Goal: Transaction & Acquisition: Subscribe to service/newsletter

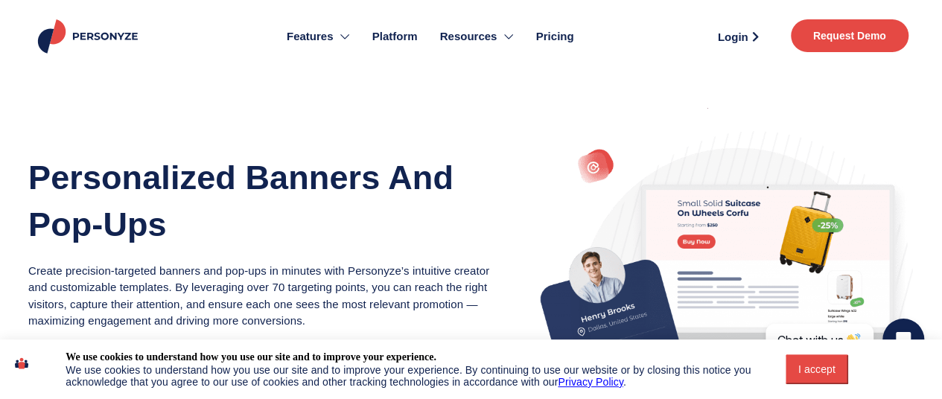
click at [846, 361] on button "I accept" at bounding box center [816, 369] width 63 height 30
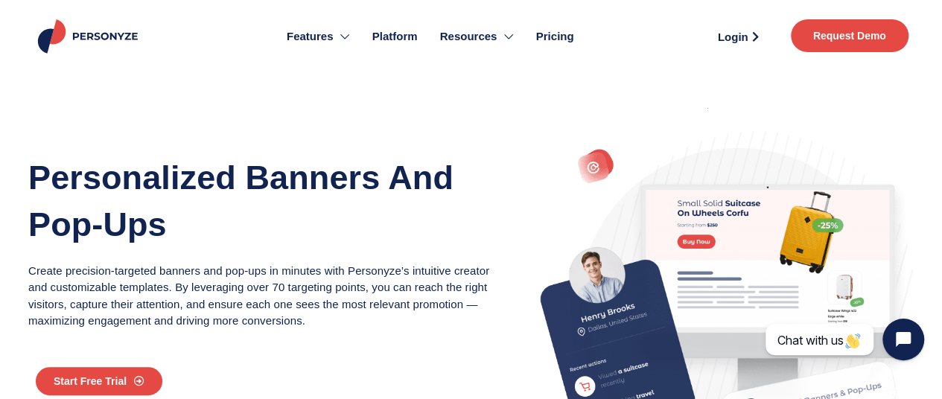
click at [563, 35] on span "Pricing" at bounding box center [555, 36] width 38 height 17
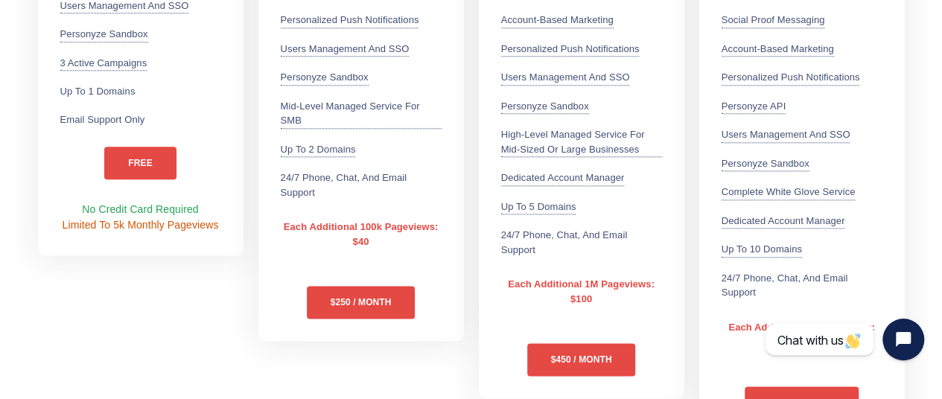
scroll to position [819, 0]
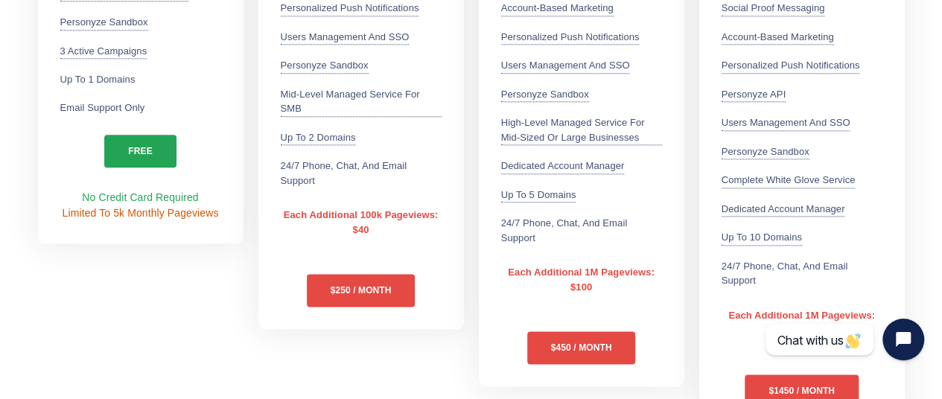
click at [149, 143] on link "free" at bounding box center [139, 151] width 71 height 33
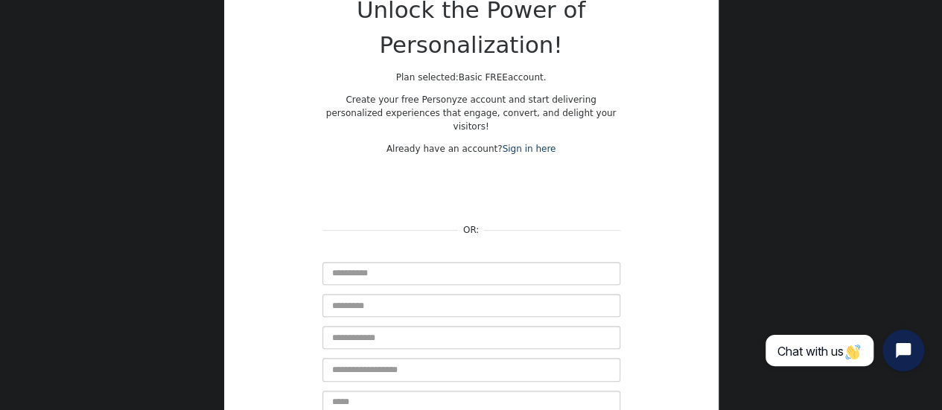
scroll to position [149, 0]
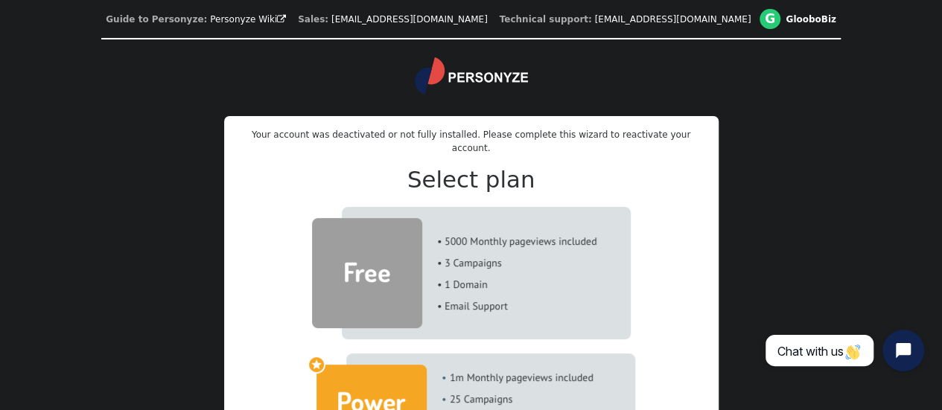
click at [396, 260] on img at bounding box center [471, 273] width 319 height 132
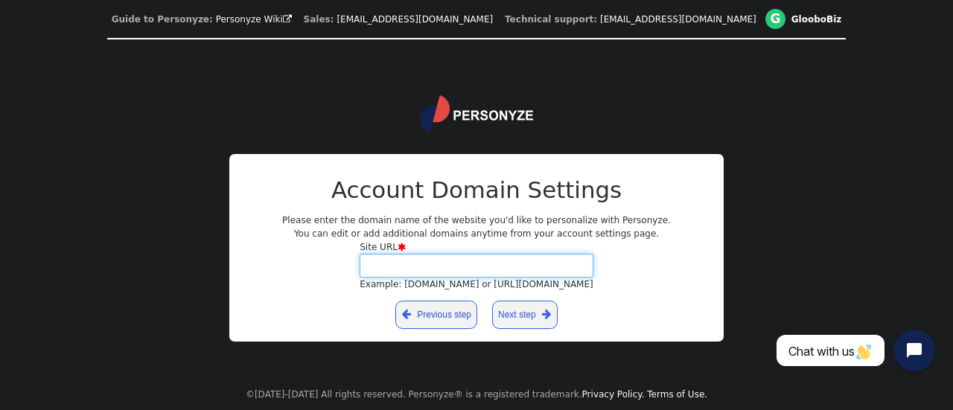
click at [510, 266] on input "Site URL  Example: [DOMAIN_NAME] or [URL][DOMAIN_NAME]" at bounding box center [476, 265] width 234 height 23
type input "**********"
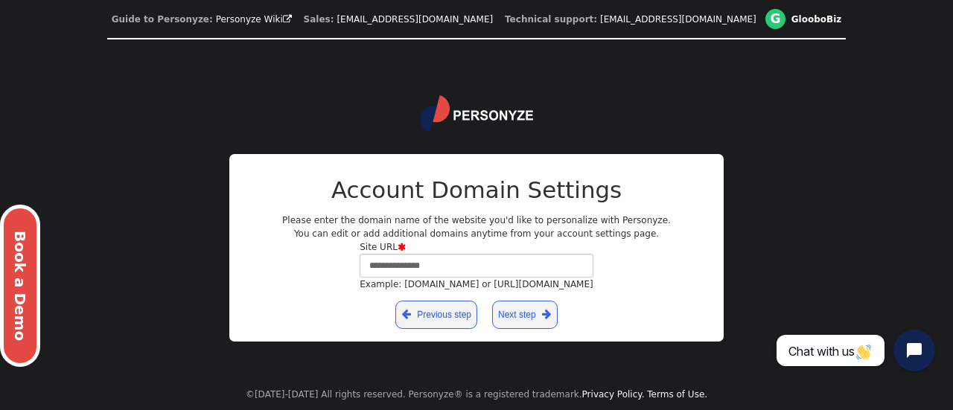
click at [514, 309] on link "Next step " at bounding box center [524, 315] width 65 height 28
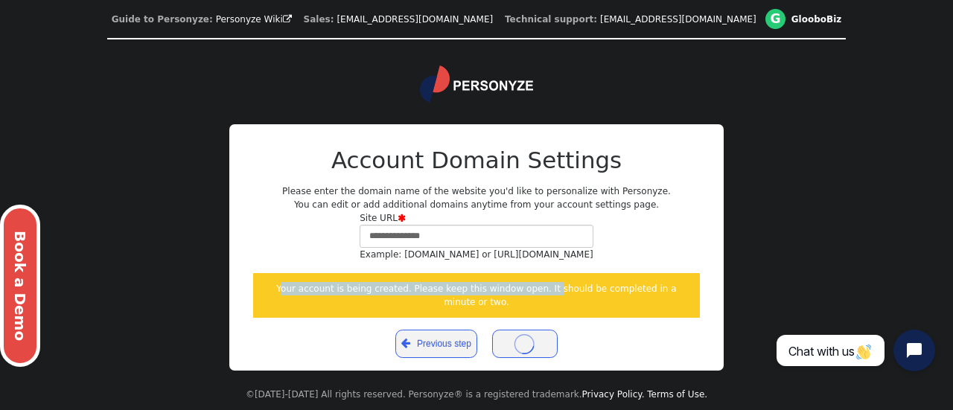
drag, startPoint x: 519, startPoint y: 294, endPoint x: 266, endPoint y: 284, distance: 252.5
click at [208, 283] on div "**********" at bounding box center [476, 205] width 953 height 410
click at [350, 291] on div "Your account is being created. Please keep this window open. It should be compl…" at bounding box center [476, 295] width 447 height 45
drag, startPoint x: 679, startPoint y: 298, endPoint x: 250, endPoint y: 301, distance: 428.7
click at [250, 301] on div "**********" at bounding box center [476, 247] width 494 height 247
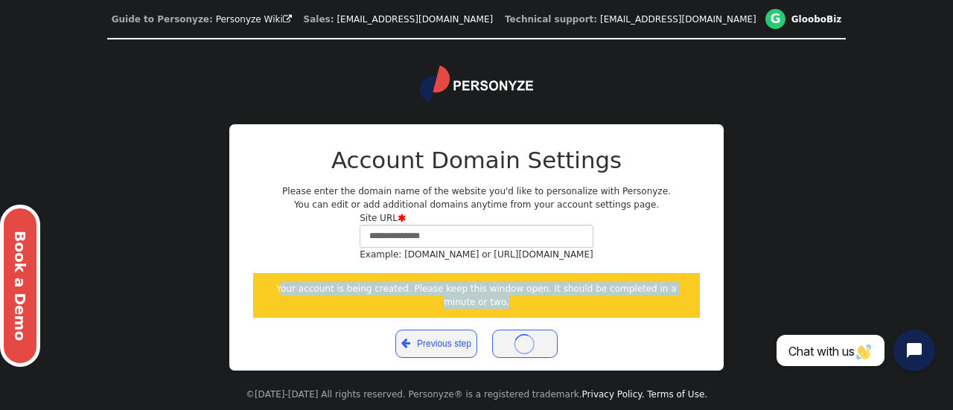
click at [648, 297] on div "Your account is being created. Please keep this window open. It should be compl…" at bounding box center [476, 295] width 447 height 45
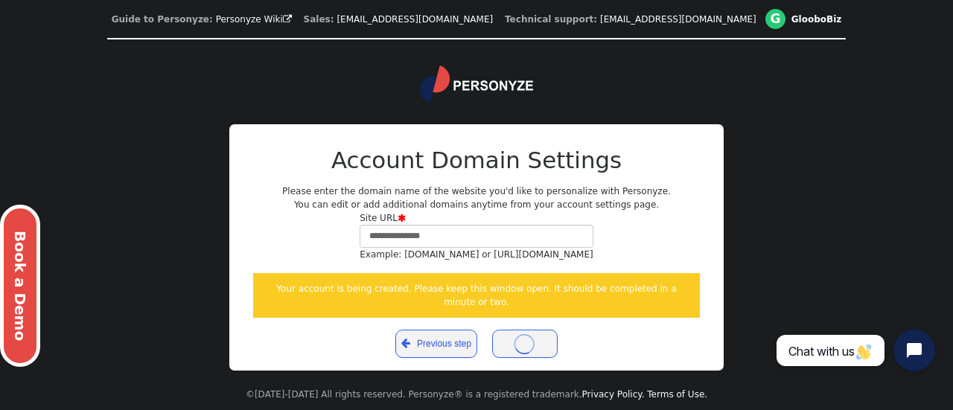
drag, startPoint x: 688, startPoint y: 301, endPoint x: 202, endPoint y: 297, distance: 485.3
click at [202, 297] on div "**********" at bounding box center [476, 205] width 953 height 410
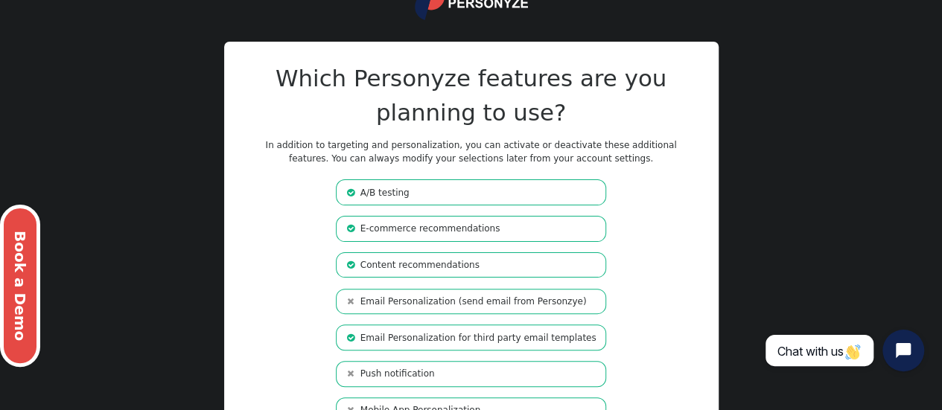
scroll to position [149, 0]
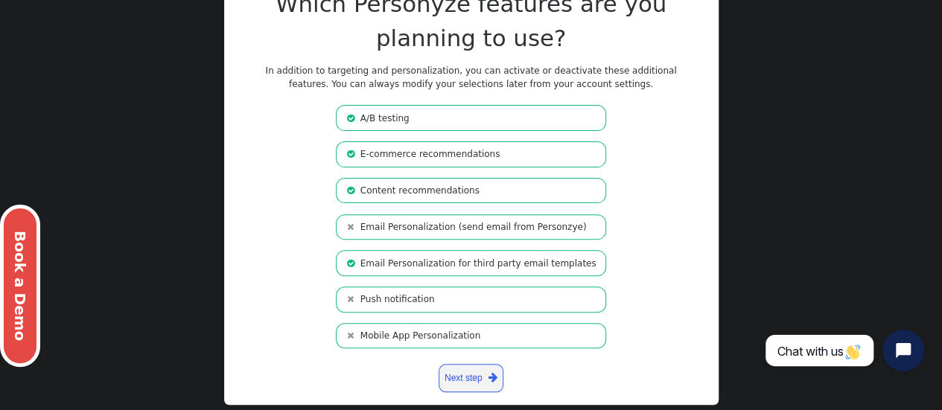
click at [490, 376] on span "" at bounding box center [492, 378] width 9 height 16
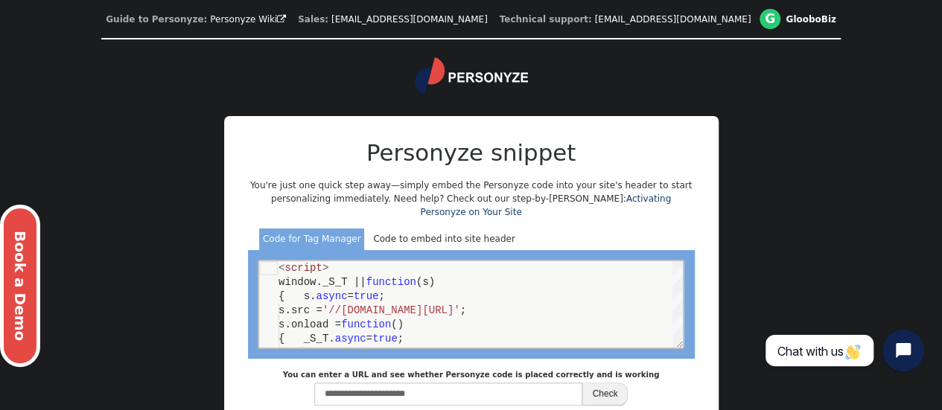
scroll to position [74, 0]
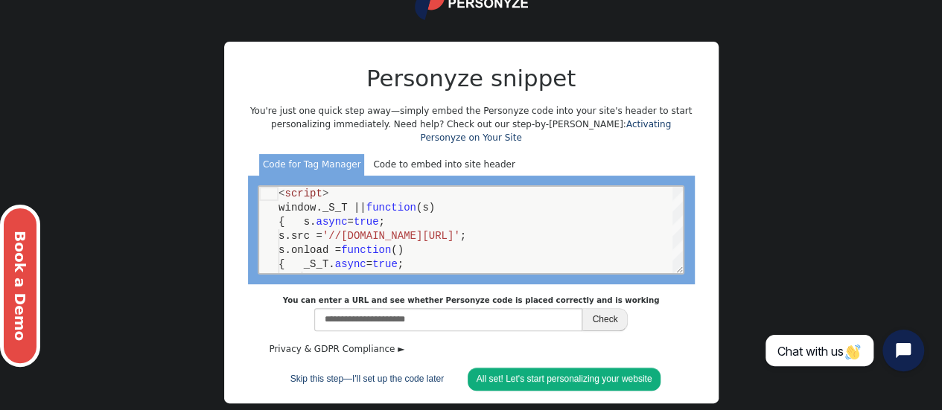
click at [438, 154] on div "Code to embed into site header" at bounding box center [443, 165] width 149 height 22
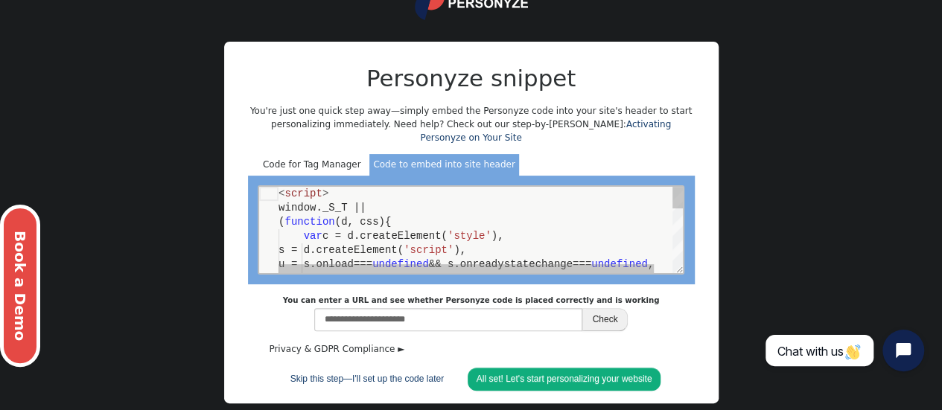
scroll to position [0, 0]
click at [322, 154] on div "Code for Tag Manager" at bounding box center [311, 165] width 105 height 22
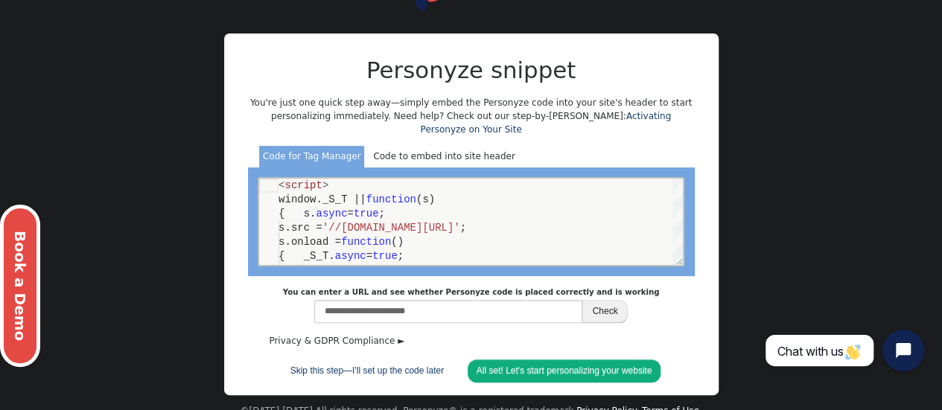
scroll to position [85, 0]
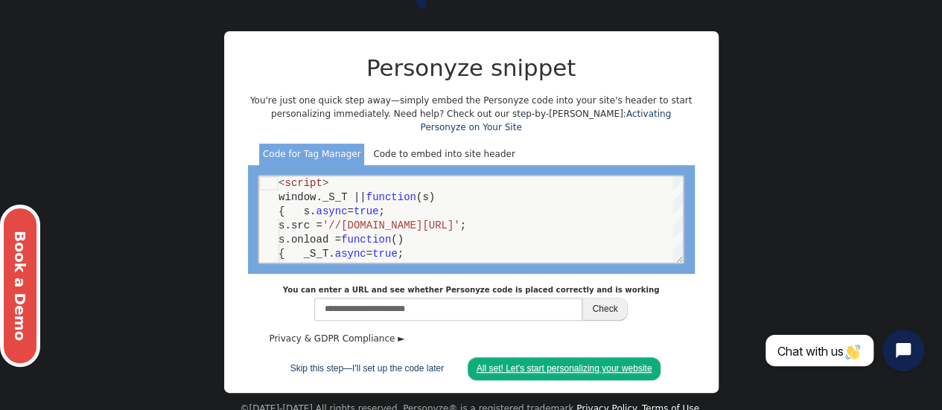
click at [564, 357] on link "All set! Let's start personalizing your website" at bounding box center [564, 368] width 194 height 23
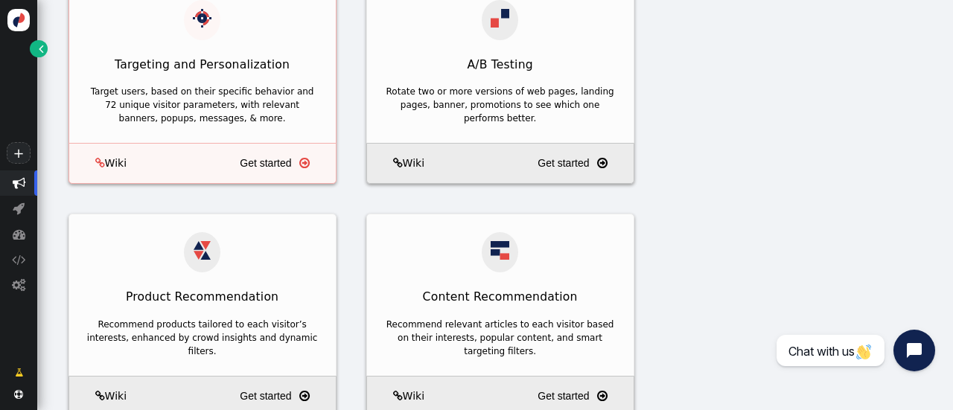
scroll to position [198, 0]
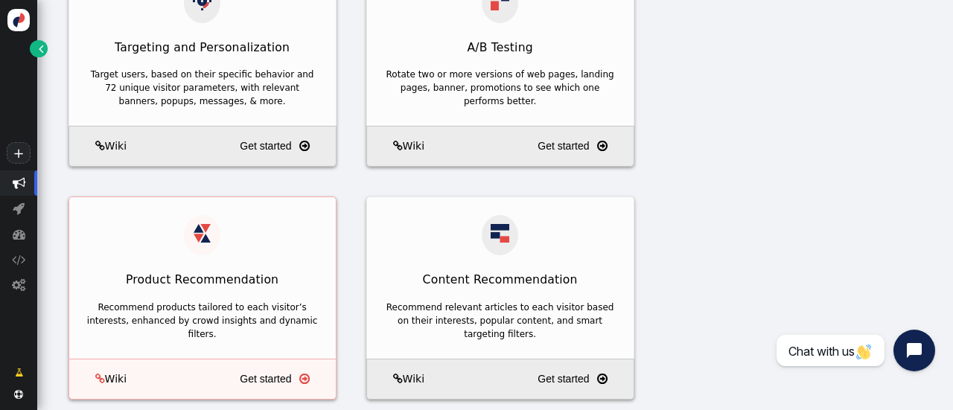
click at [300, 370] on span "" at bounding box center [304, 379] width 10 height 19
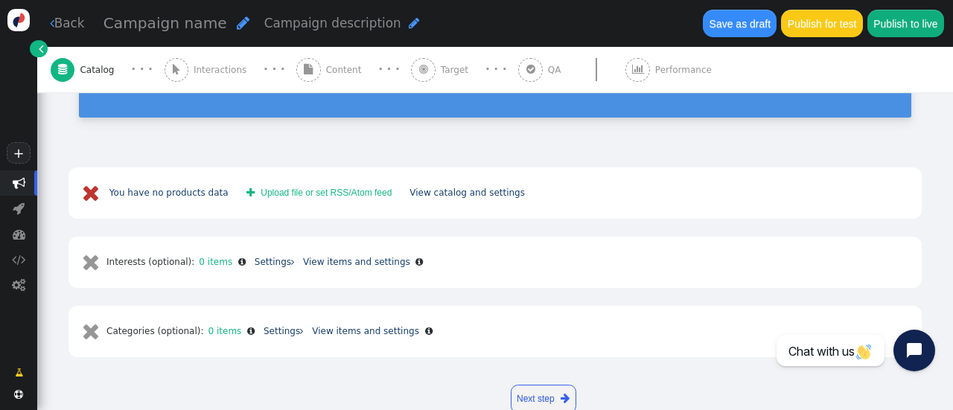
scroll to position [296, 0]
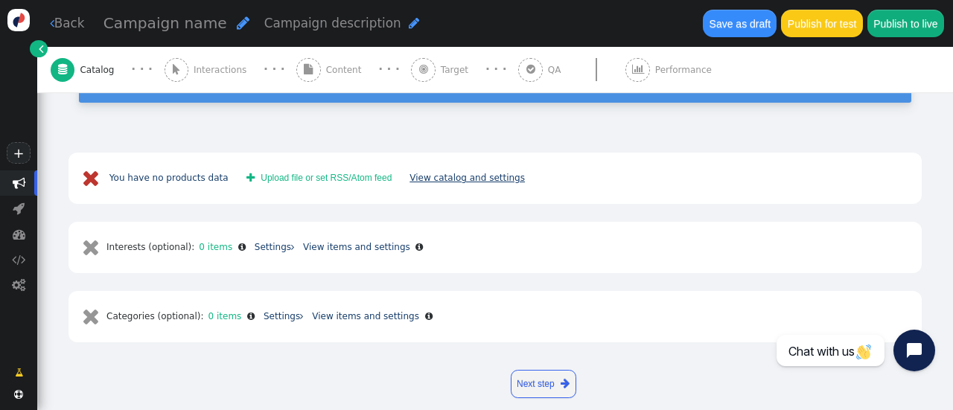
click at [455, 173] on link "View catalog and settings" at bounding box center [466, 178] width 115 height 10
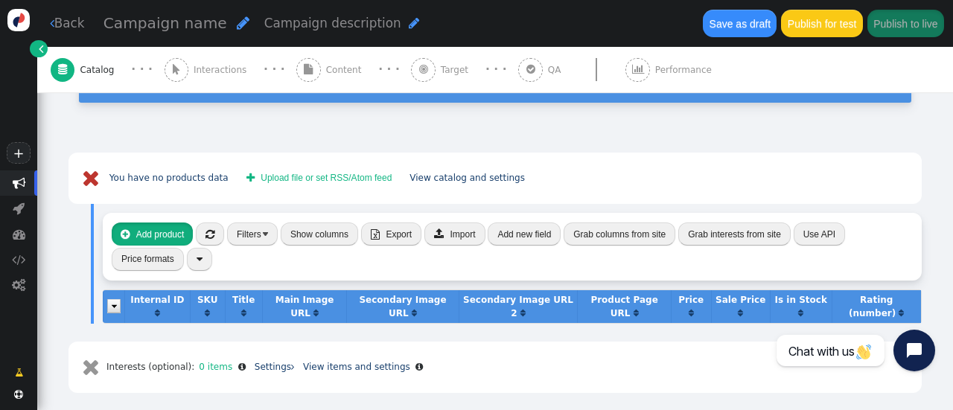
click at [179, 223] on button " Add product" at bounding box center [152, 234] width 81 height 23
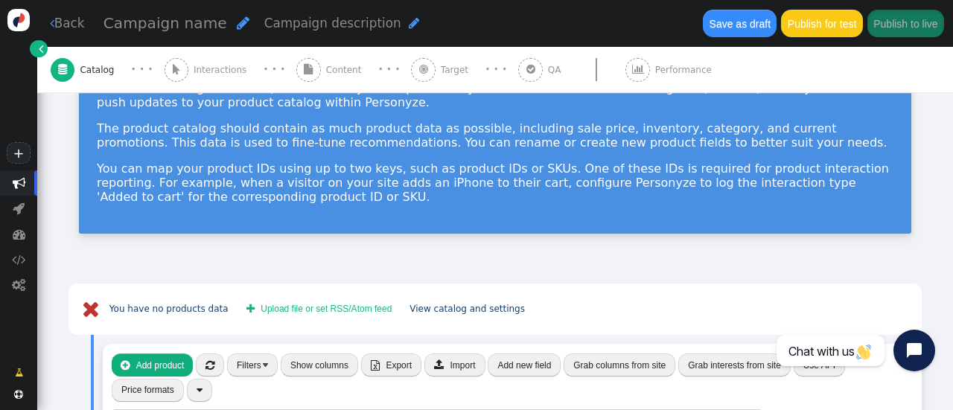
scroll to position [147, 0]
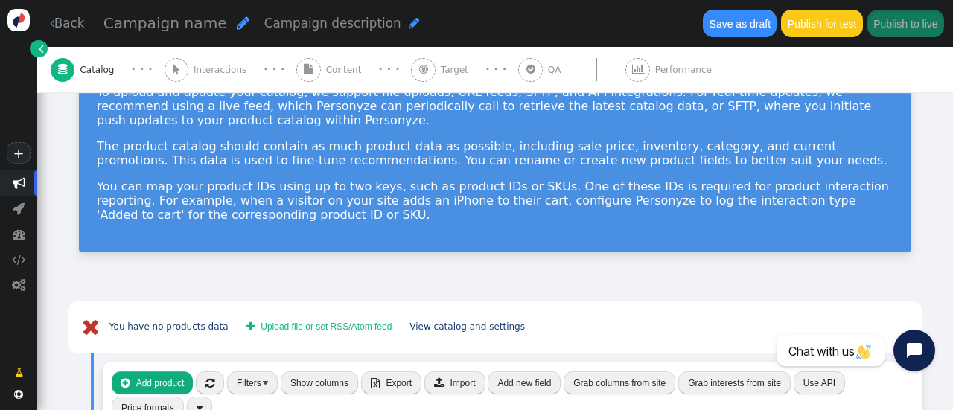
click at [38, 50] on link "" at bounding box center [39, 48] width 18 height 17
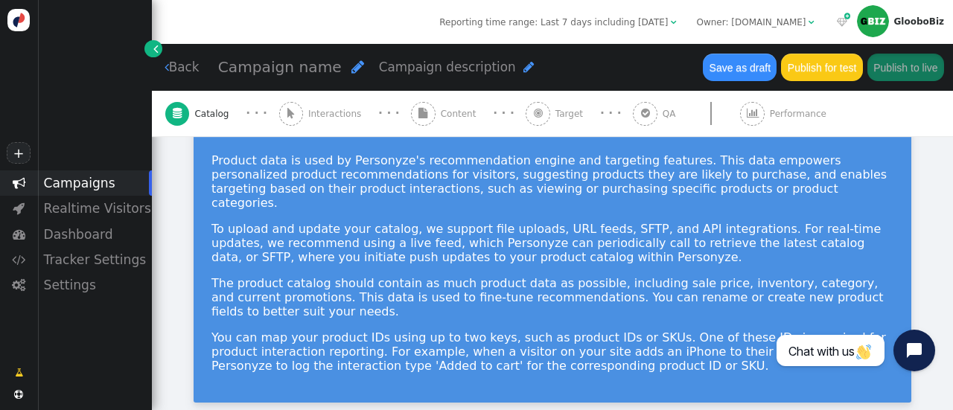
scroll to position [0, 0]
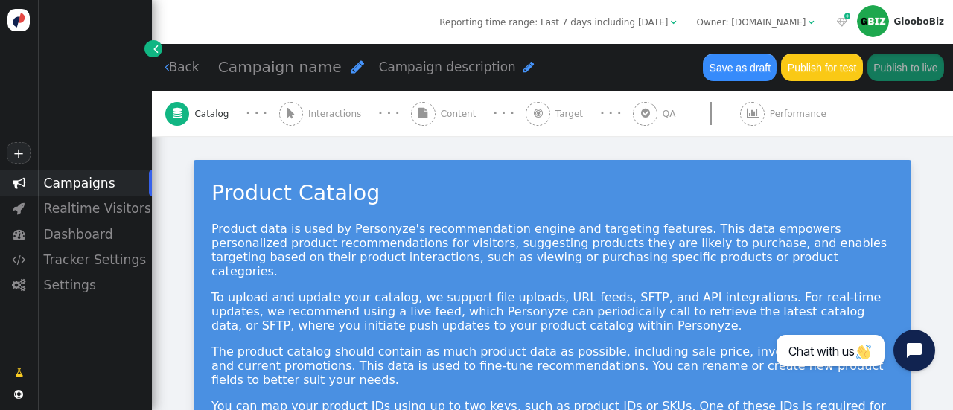
click at [920, 19] on div "GlooboBiz" at bounding box center [918, 21] width 51 height 10
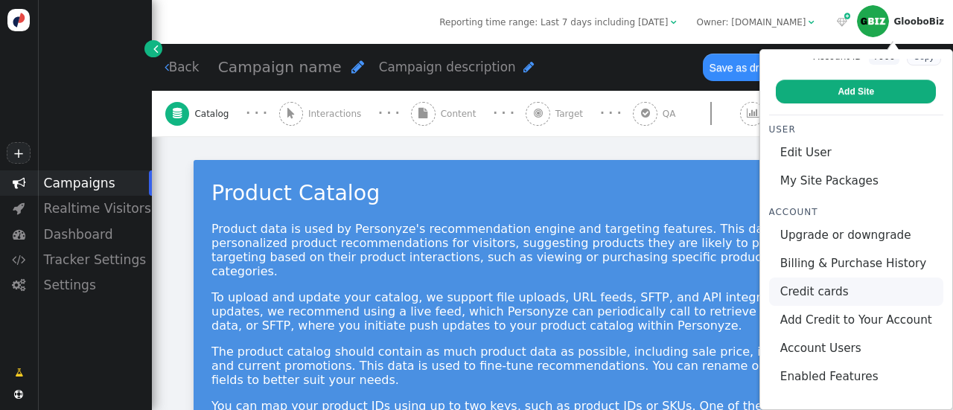
scroll to position [77, 0]
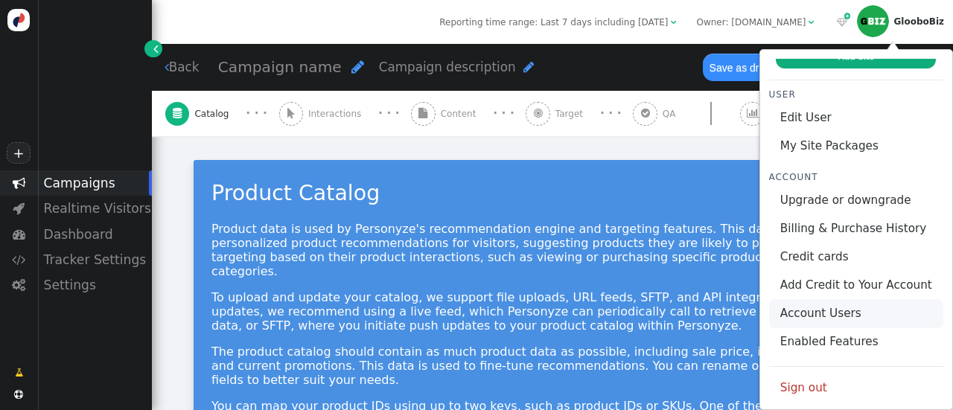
click at [817, 314] on link "Account Users" at bounding box center [856, 313] width 174 height 28
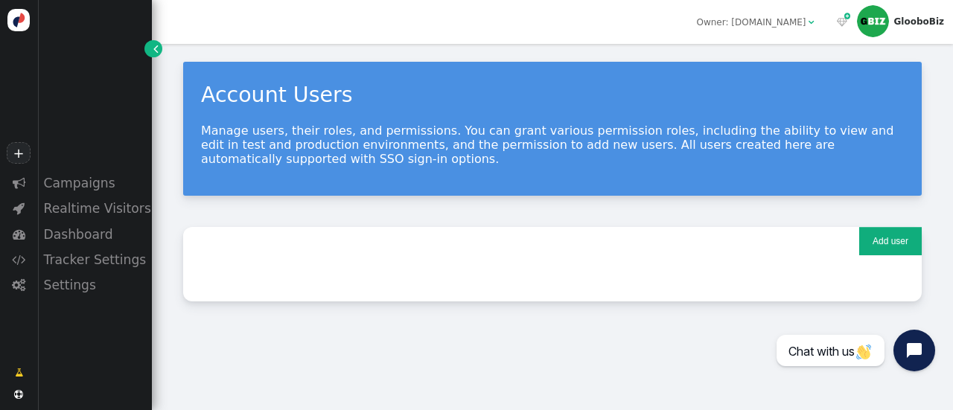
click at [924, 14] on span "GlooboBiz" at bounding box center [898, 21] width 89 height 37
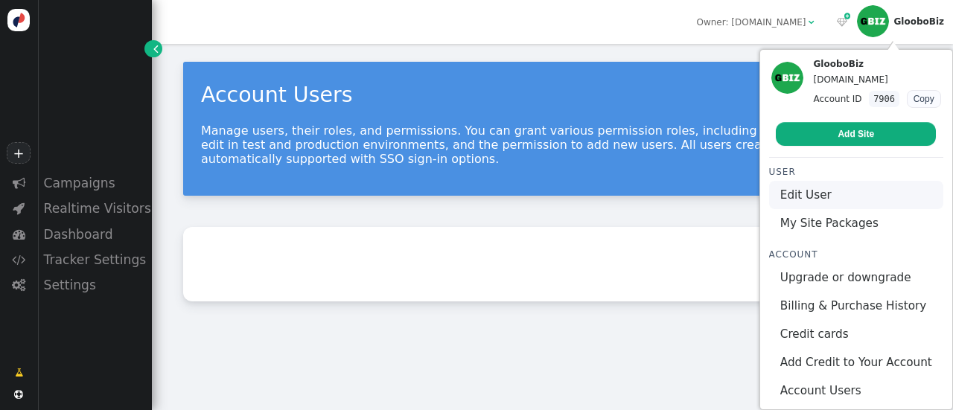
click at [805, 191] on link "Edit User" at bounding box center [856, 195] width 174 height 28
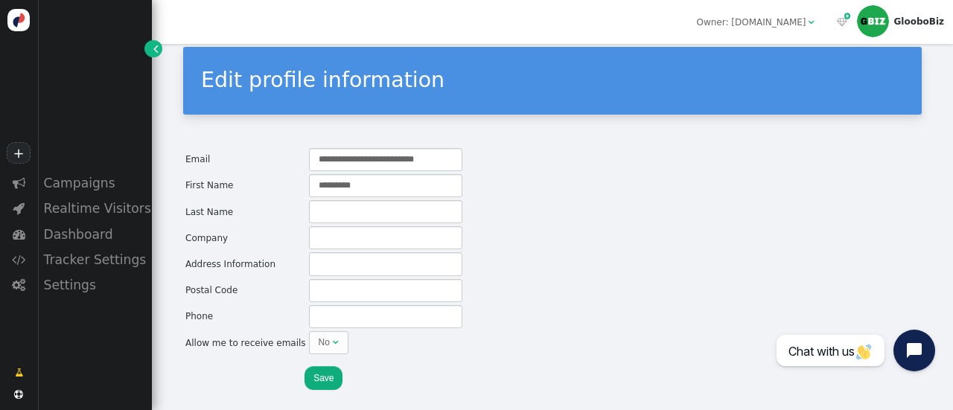
scroll to position [23, 0]
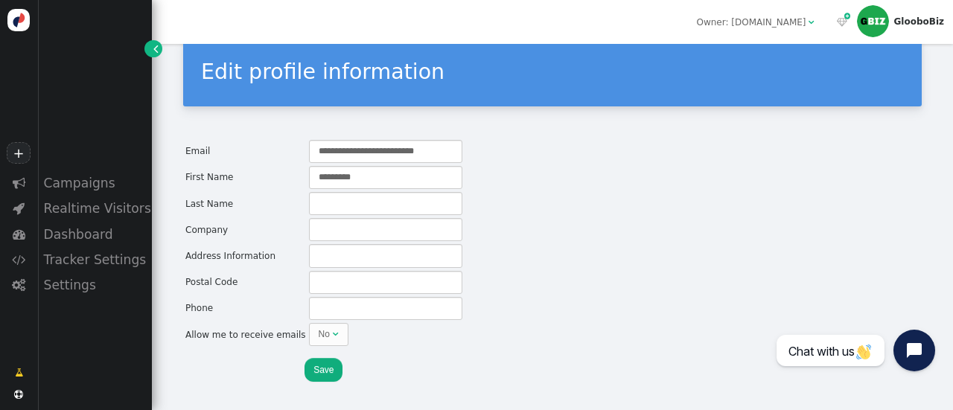
click at [907, 13] on span "GlooboBiz" at bounding box center [898, 21] width 89 height 37
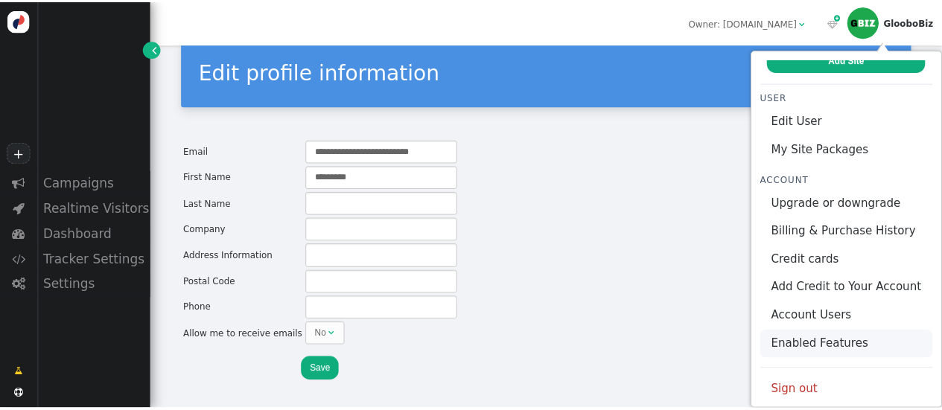
scroll to position [77, 0]
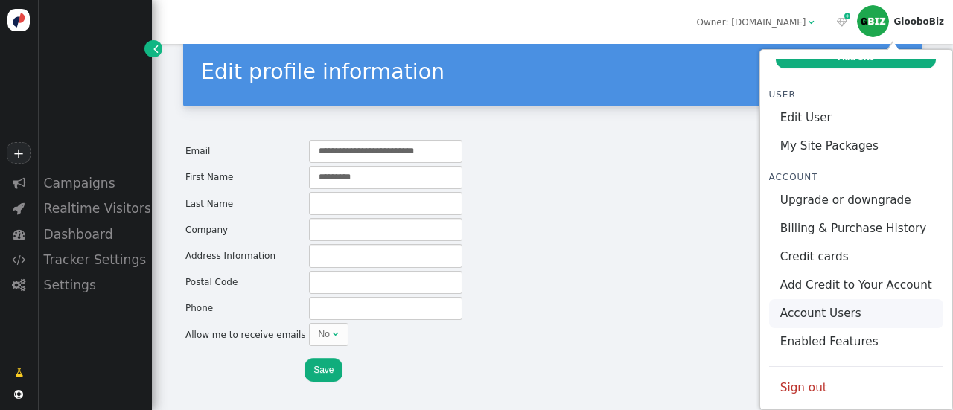
click at [844, 311] on link "Account Users" at bounding box center [856, 313] width 174 height 28
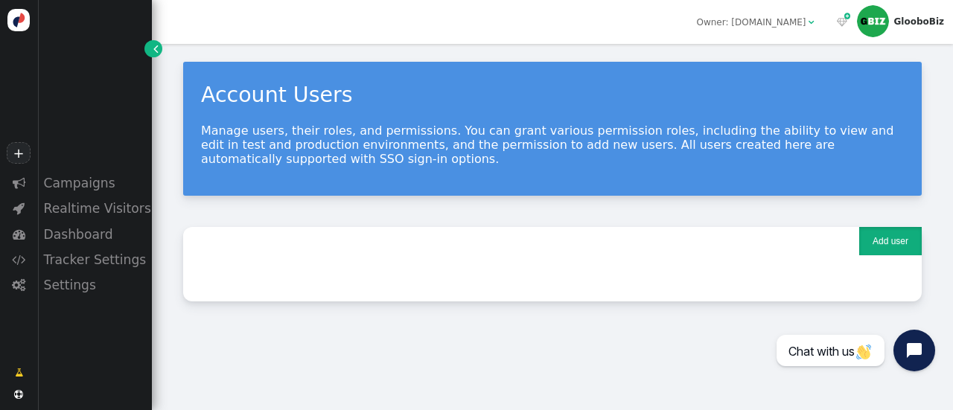
click at [871, 234] on button "Add user" at bounding box center [890, 241] width 63 height 28
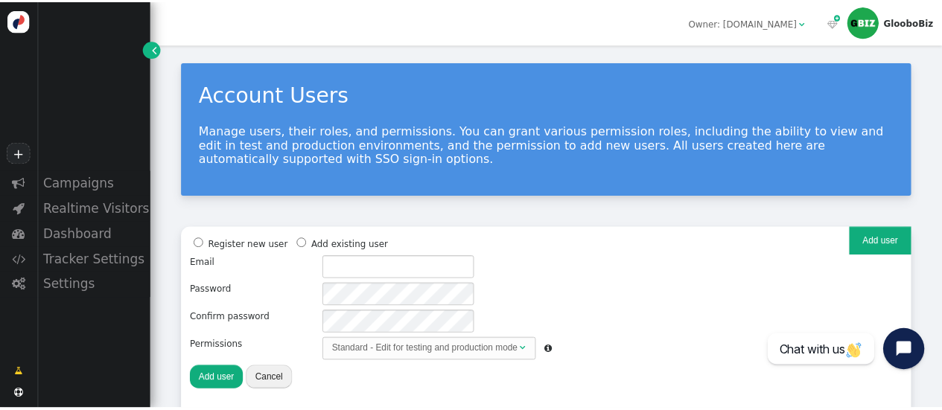
scroll to position [25, 0]
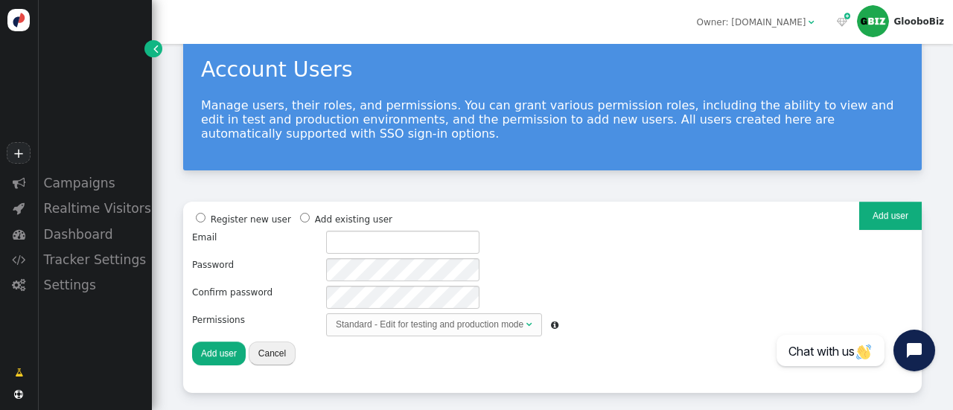
click at [904, 28] on span "GlooboBiz" at bounding box center [898, 21] width 89 height 37
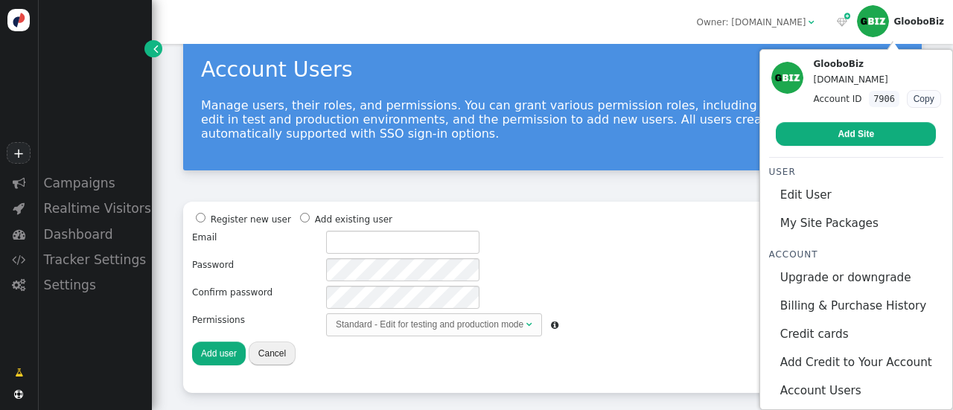
click at [914, 101] on button "Copy" at bounding box center [924, 99] width 34 height 18
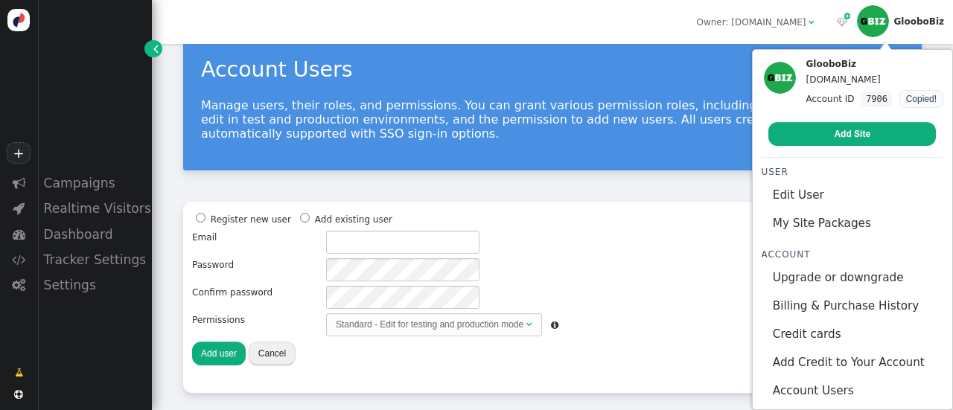
click at [833, 97] on div "Account ID 7906 Copied!" at bounding box center [874, 99] width 138 height 18
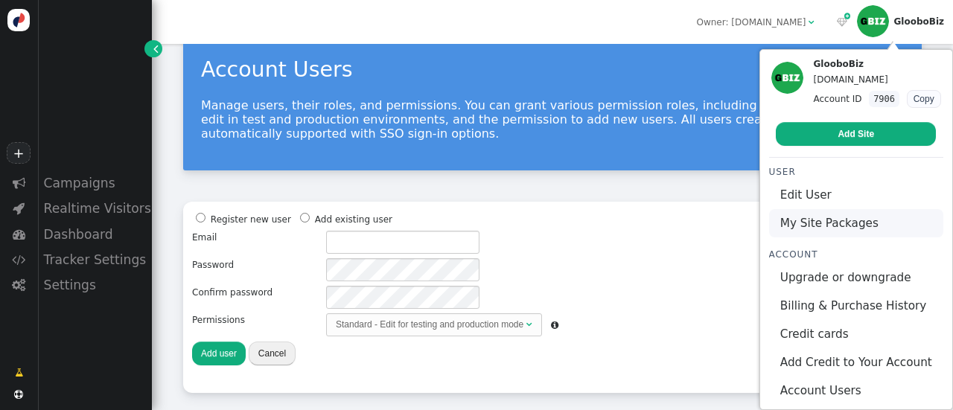
click at [798, 227] on link "My Site Packages" at bounding box center [856, 223] width 174 height 28
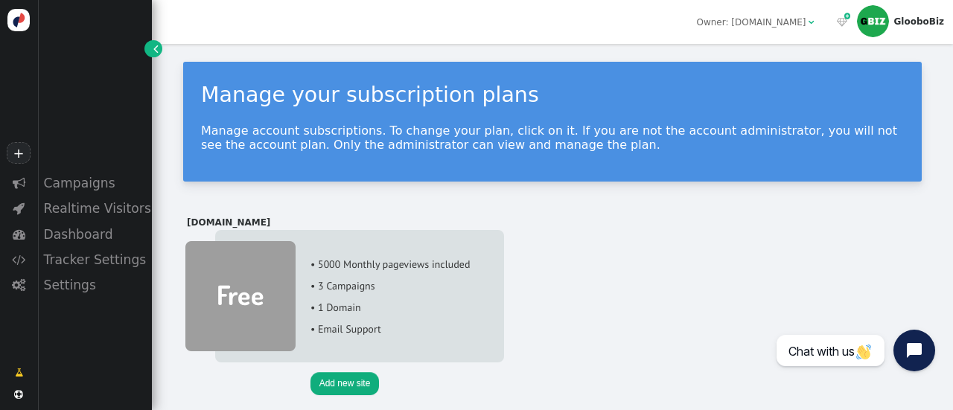
click at [907, 17] on div "GlooboBiz" at bounding box center [918, 21] width 51 height 10
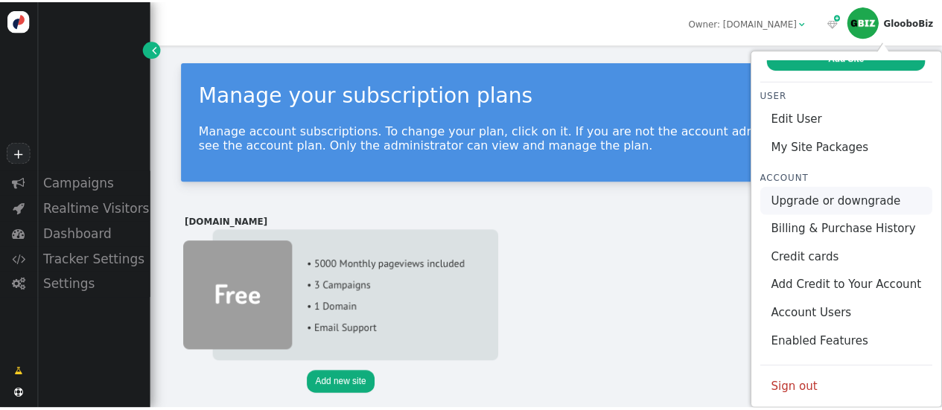
scroll to position [77, 0]
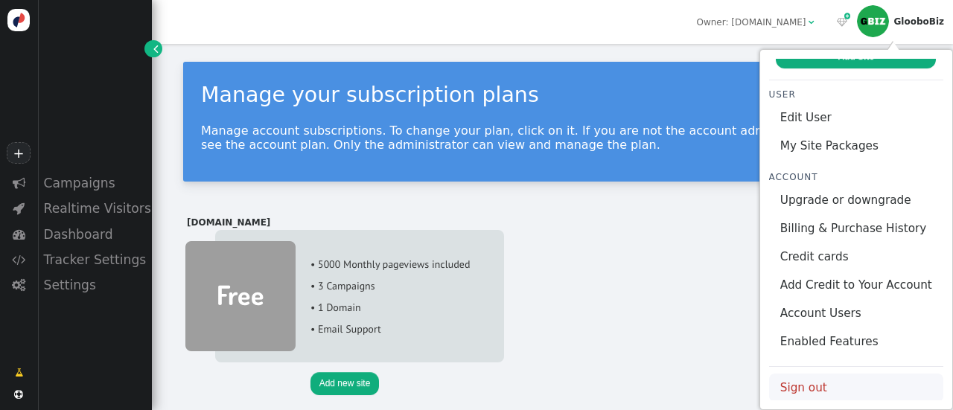
click at [808, 380] on link "Sign out" at bounding box center [856, 388] width 174 height 28
